Goal: Complete application form

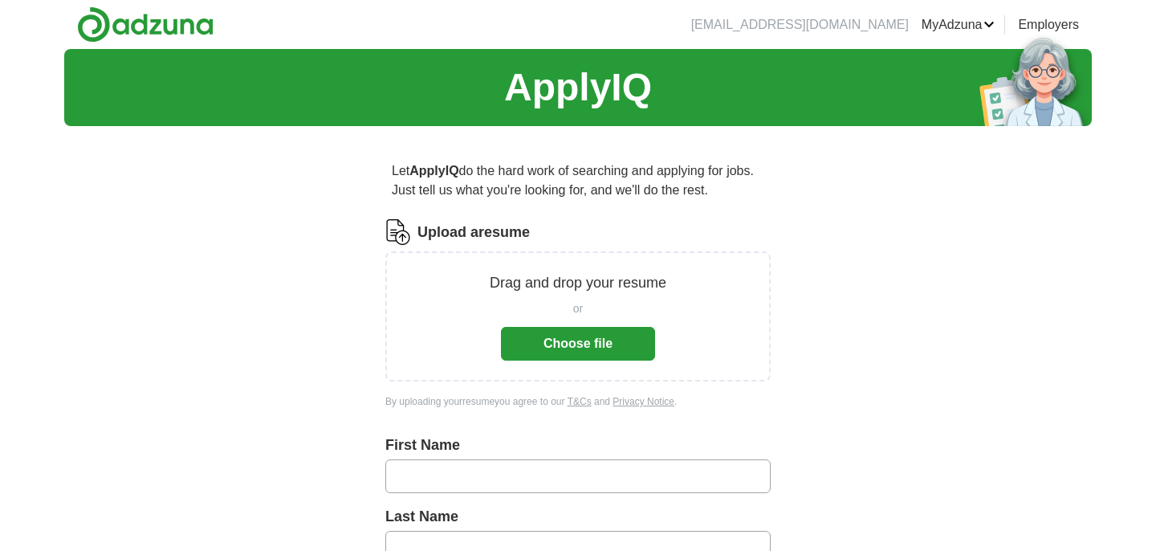
click at [602, 344] on button "Choose file" at bounding box center [578, 344] width 154 height 34
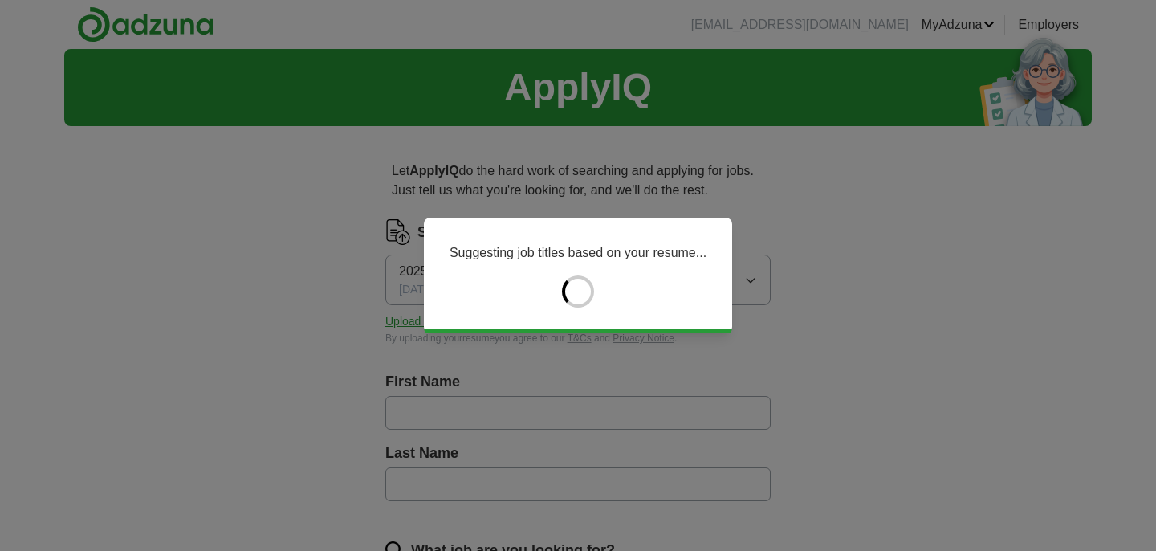
type input "*******"
type input "****"
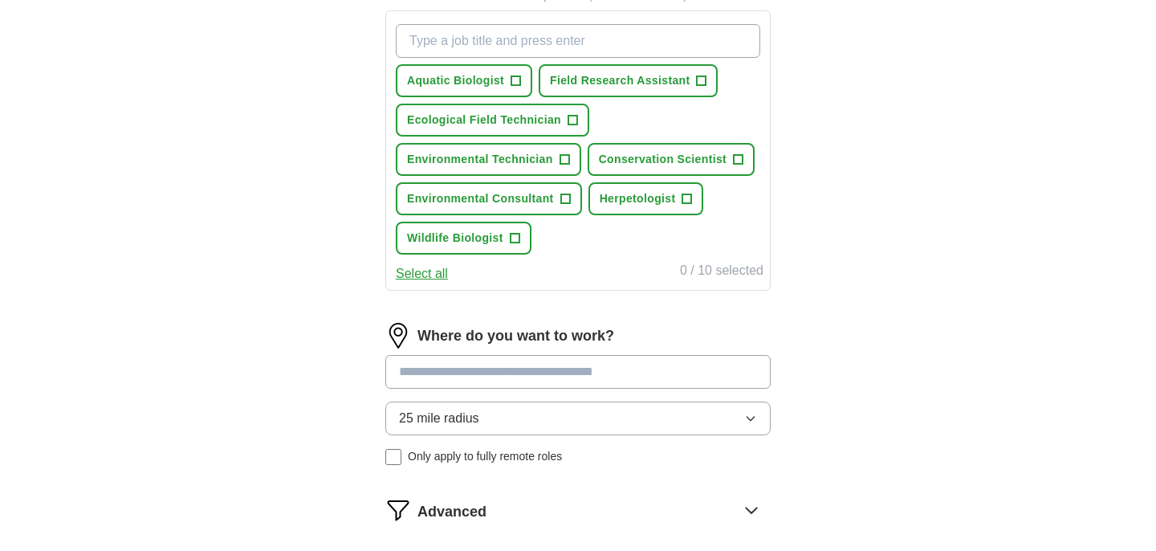
scroll to position [608, 0]
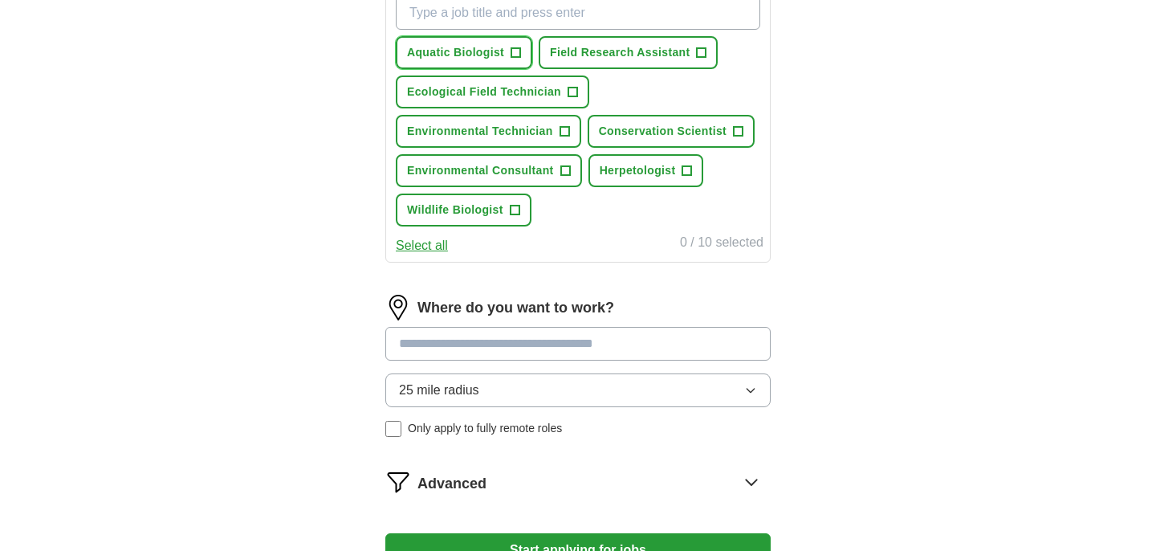
click at [491, 47] on span "Aquatic Biologist" at bounding box center [455, 52] width 97 height 17
click at [497, 217] on span "Wildlife Biologist" at bounding box center [455, 209] width 96 height 17
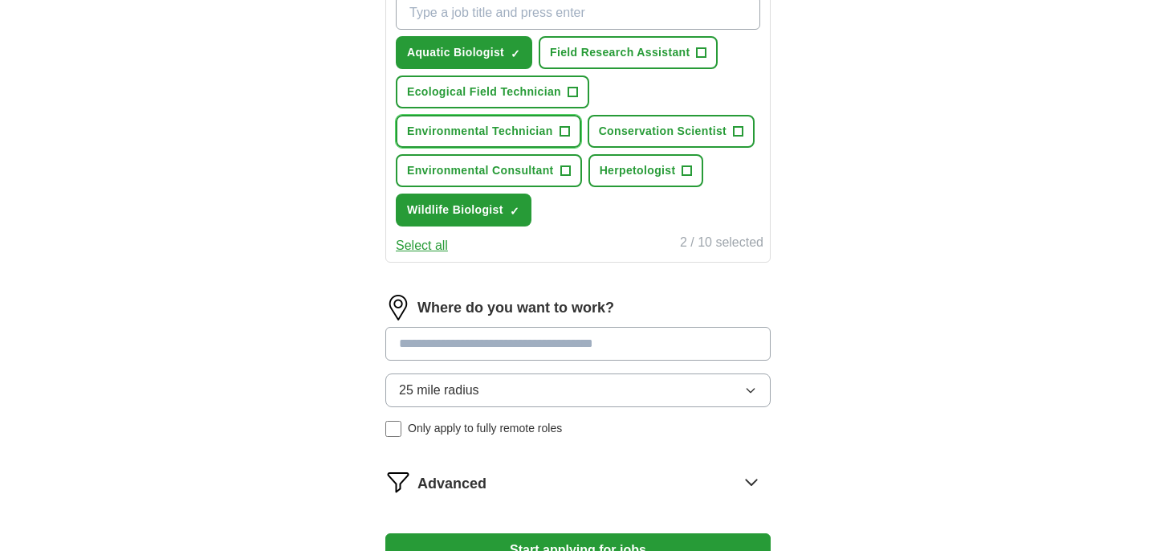
click at [545, 124] on span "Environmental Technician" at bounding box center [480, 131] width 146 height 17
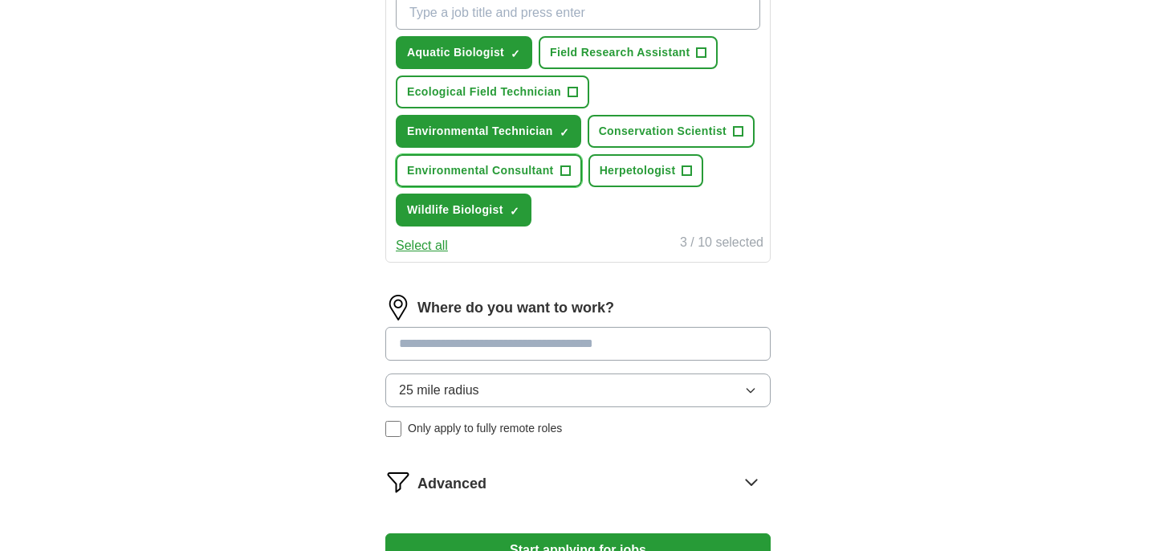
click at [554, 172] on button "Environmental Consultant +" at bounding box center [489, 170] width 186 height 33
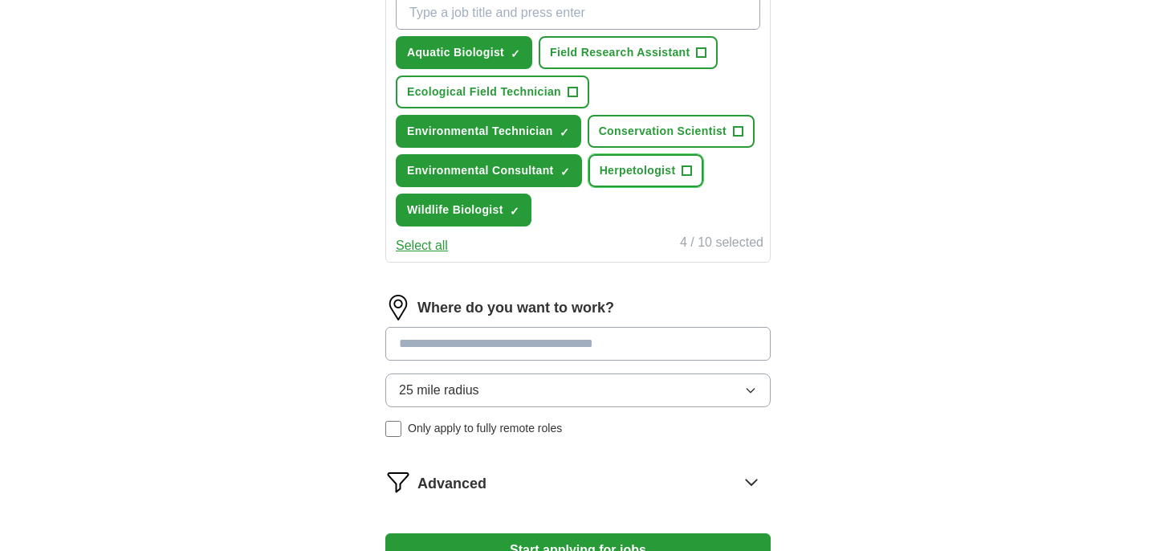
click at [647, 167] on span "Herpetologist" at bounding box center [637, 170] width 76 height 17
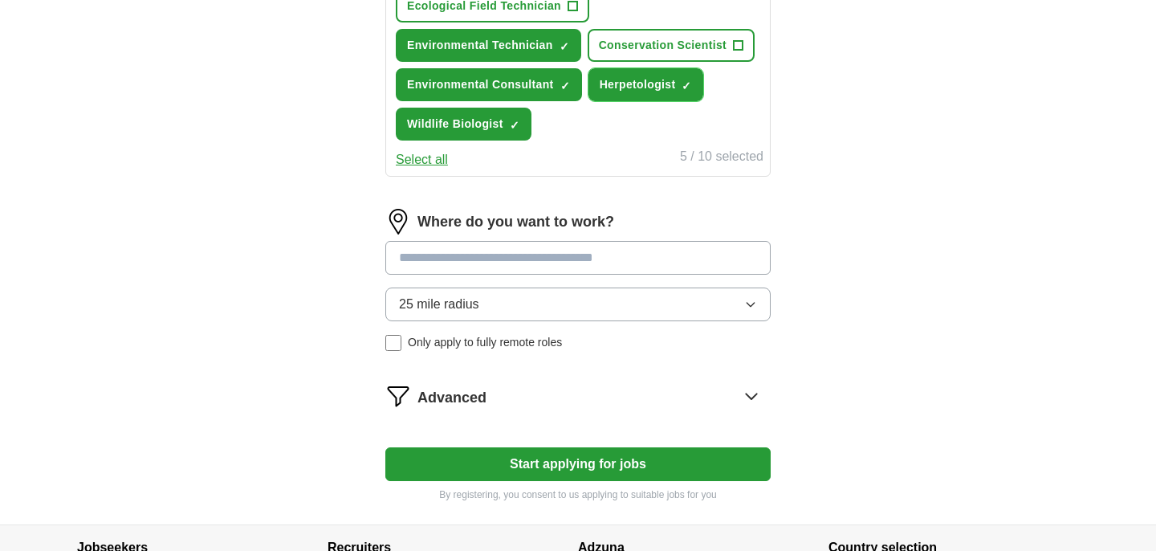
scroll to position [699, 0]
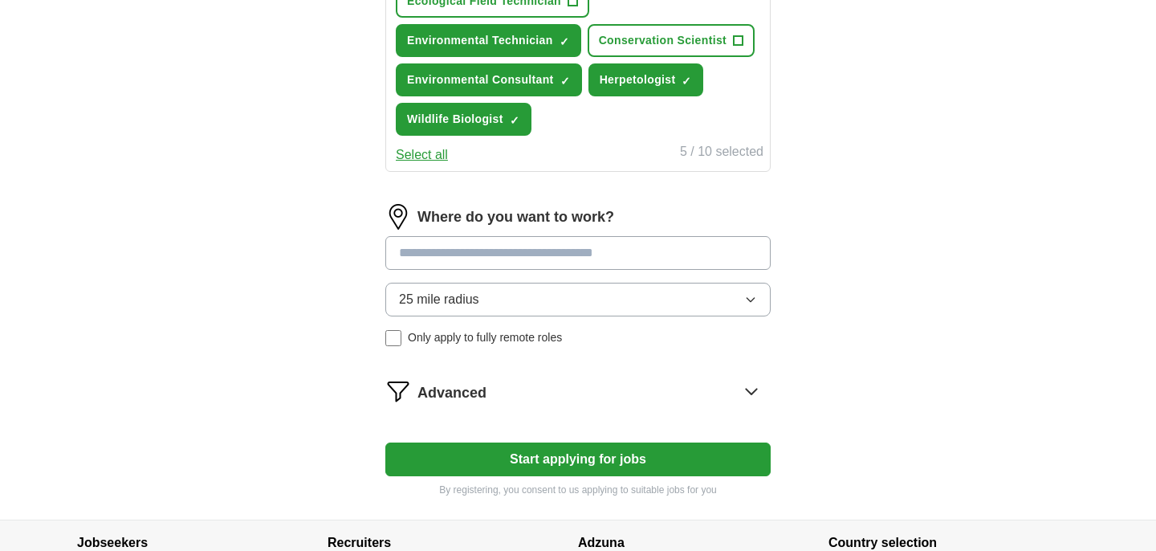
click at [579, 474] on button "Start applying for jobs" at bounding box center [577, 459] width 385 height 34
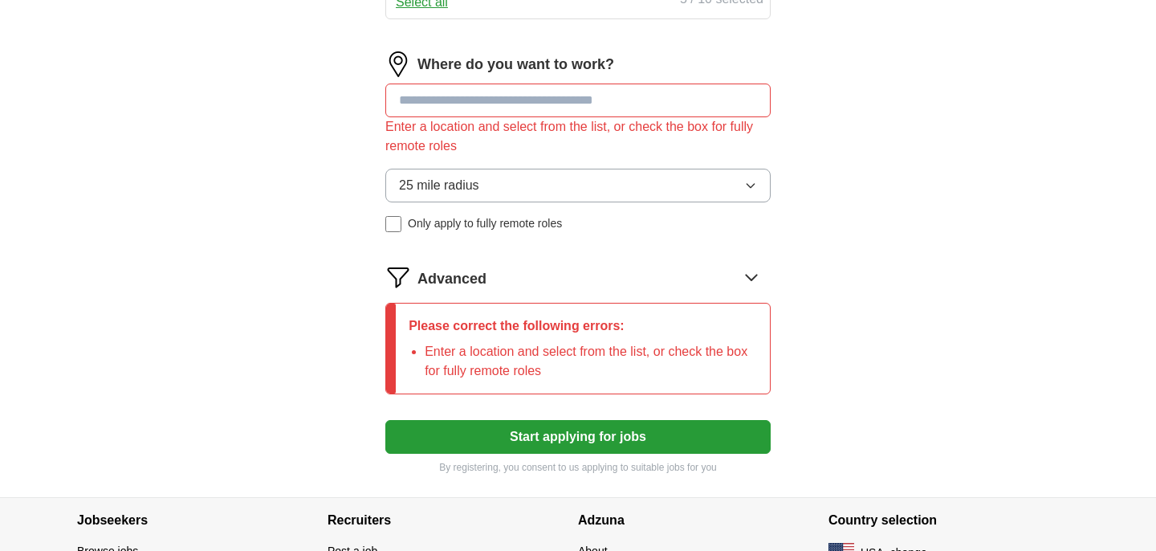
scroll to position [856, 0]
